Goal: Information Seeking & Learning: Learn about a topic

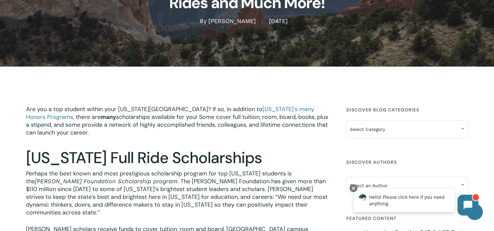
scroll to position [113, 0]
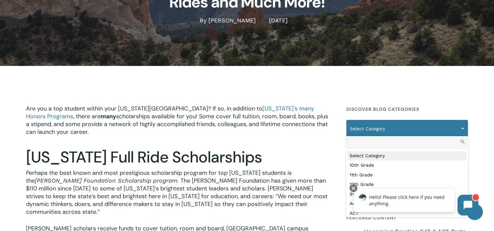
click at [461, 127] on span at bounding box center [463, 128] width 10 height 16
select select "***"
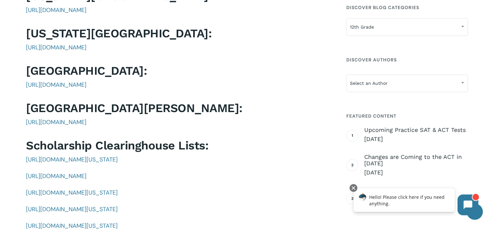
scroll to position [1386, 0]
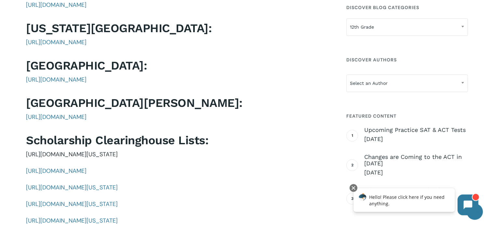
click at [46, 151] on span "[URL][DOMAIN_NAME][US_STATE]" at bounding box center [72, 155] width 92 height 8
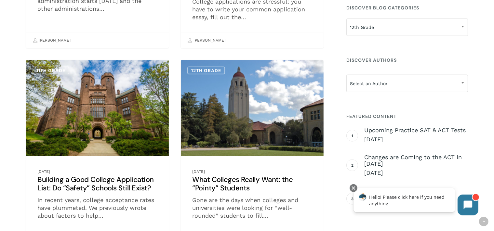
scroll to position [306, 0]
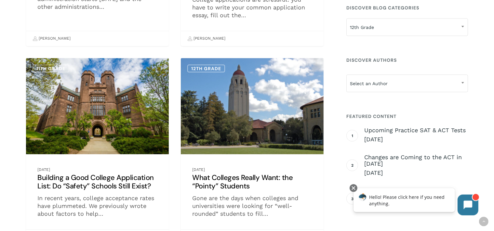
click at [397, 202] on div "Hello! Please click here if you need anything." at bounding box center [403, 200] width 101 height 24
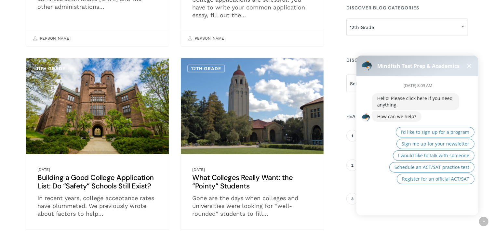
click at [365, 205] on div "October 13th at 8:09 AM Hello! Please click here if you need anything. How can …" at bounding box center [419, 143] width 127 height 134
click at [423, 181] on span "Register for an official ACT/SAT" at bounding box center [435, 179] width 67 height 6
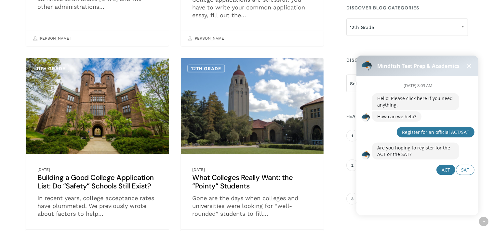
click at [444, 168] on span "ACT" at bounding box center [445, 170] width 8 height 6
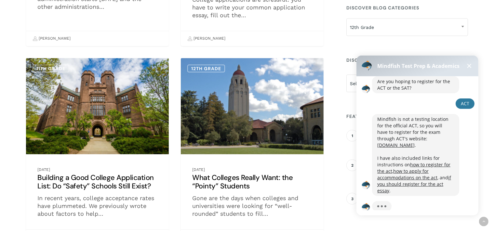
scroll to position [73, 0]
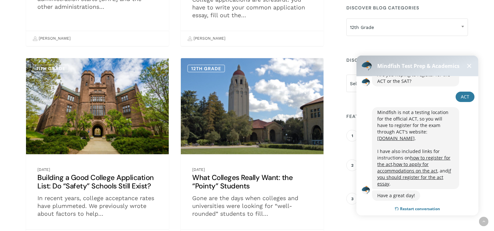
click at [404, 205] on button "Restart conversation" at bounding box center [417, 209] width 55 height 12
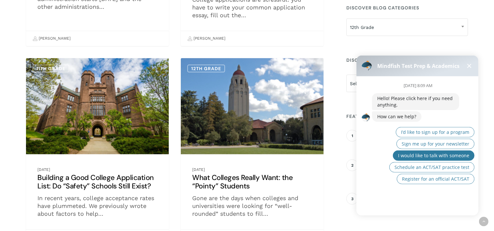
click at [405, 155] on span "I would like to talk with someone" at bounding box center [433, 155] width 71 height 6
